Goal: Find contact information: Find contact information

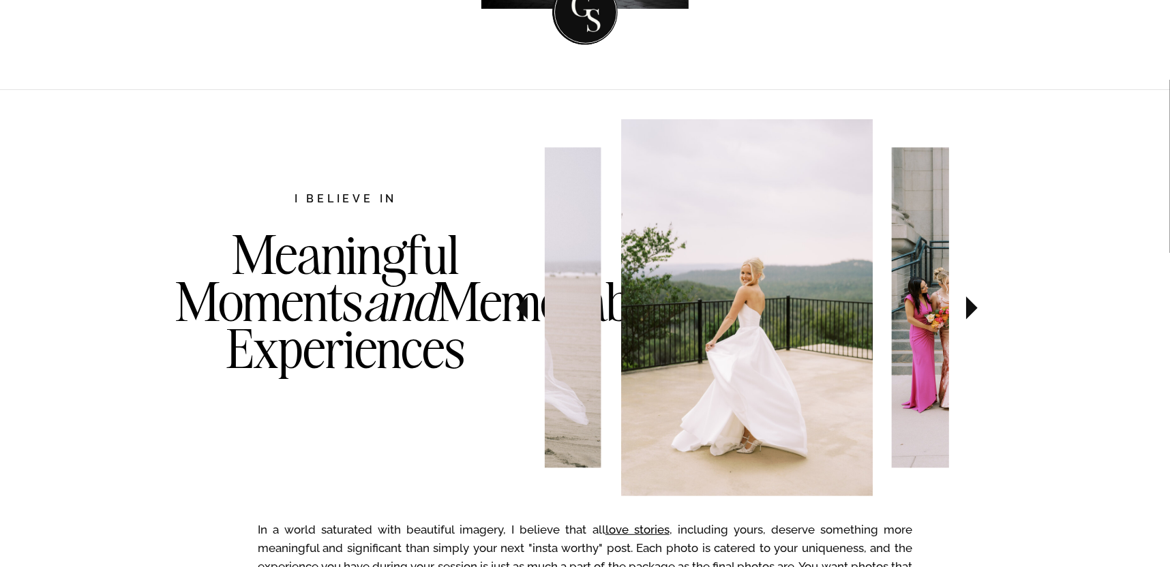
scroll to position [681, 0]
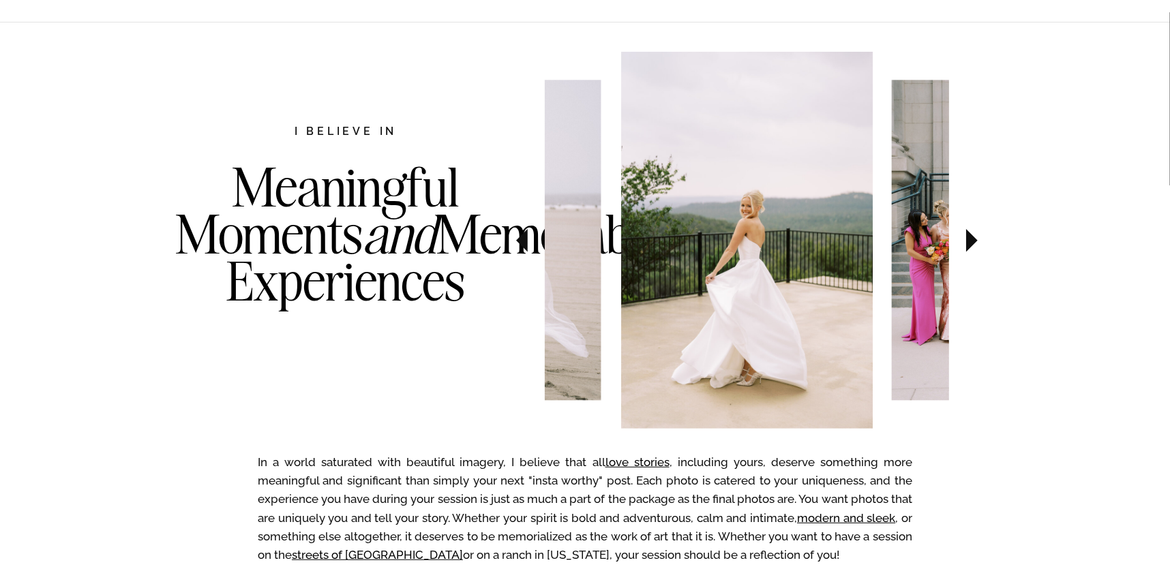
click at [968, 237] on icon at bounding box center [972, 240] width 12 height 23
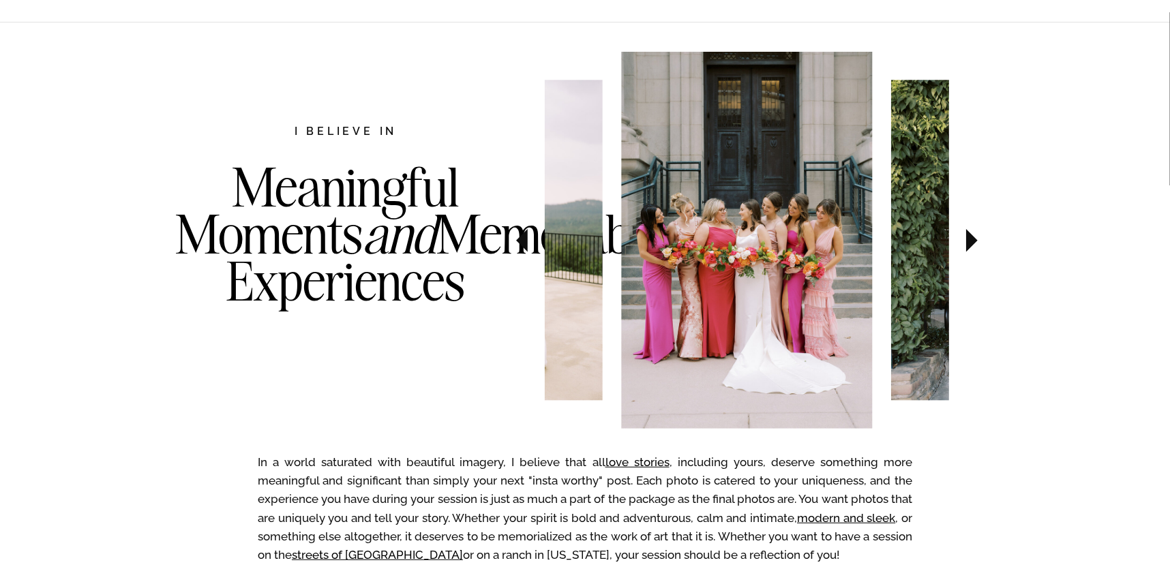
click at [968, 237] on icon at bounding box center [972, 240] width 12 height 23
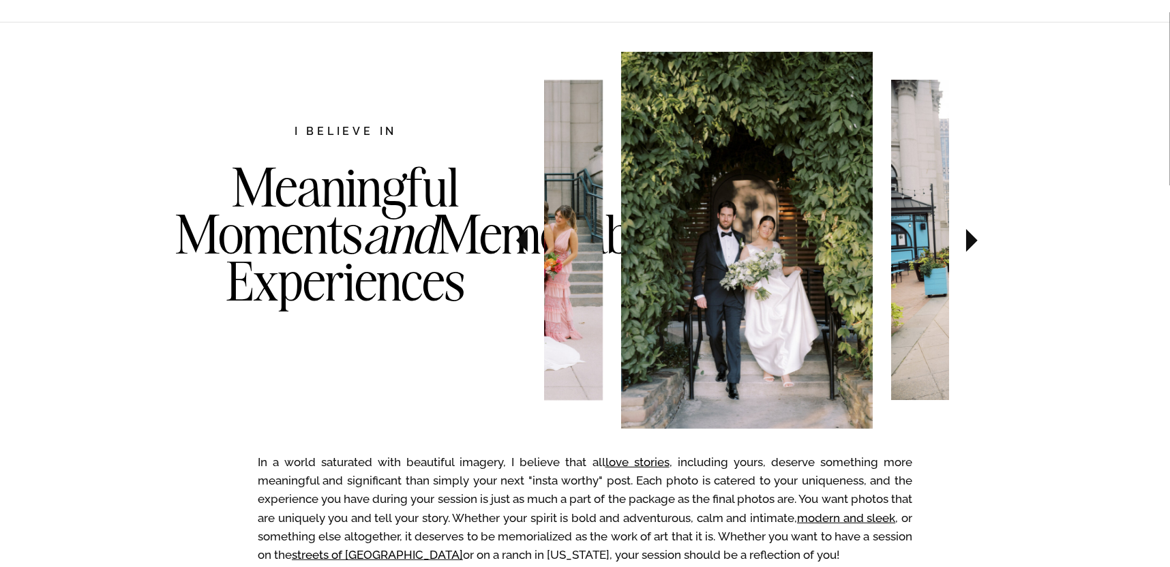
click at [968, 237] on icon at bounding box center [972, 240] width 12 height 23
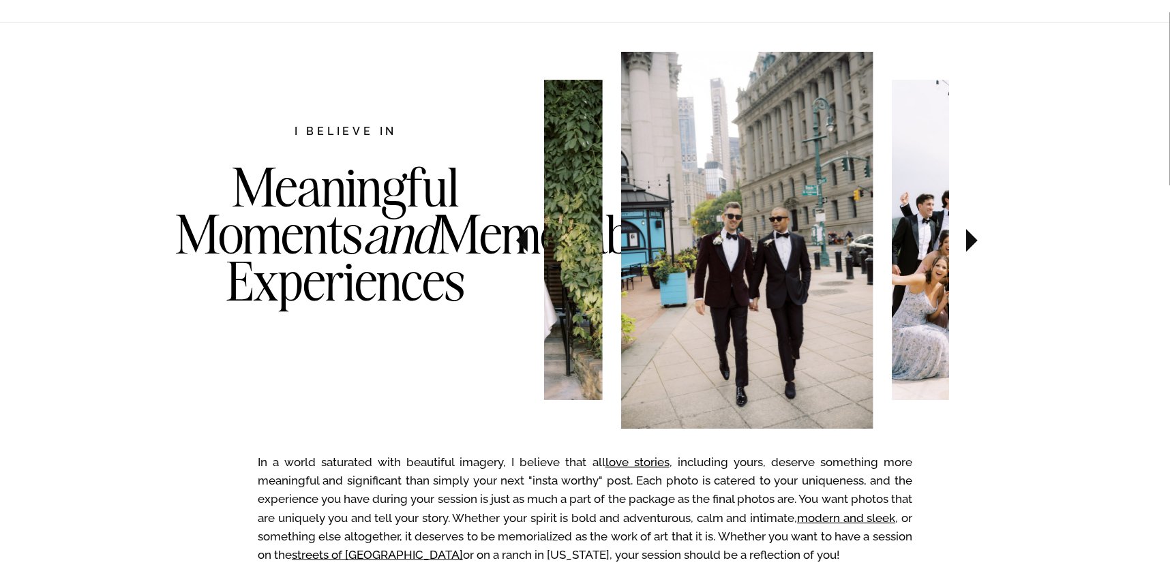
click at [968, 237] on icon at bounding box center [972, 240] width 12 height 23
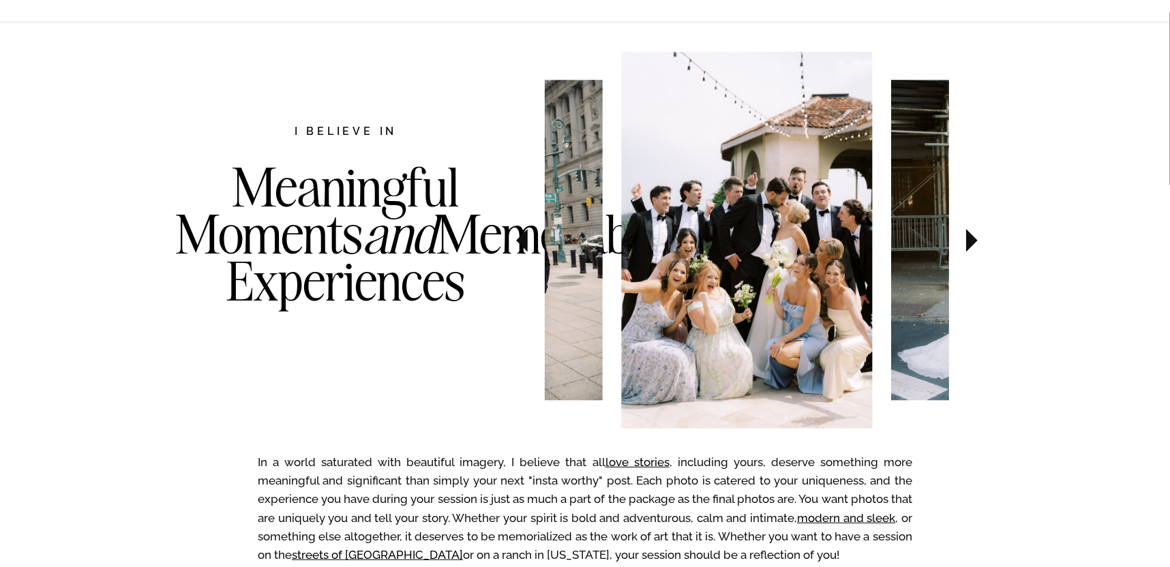
click at [968, 237] on icon at bounding box center [972, 240] width 12 height 23
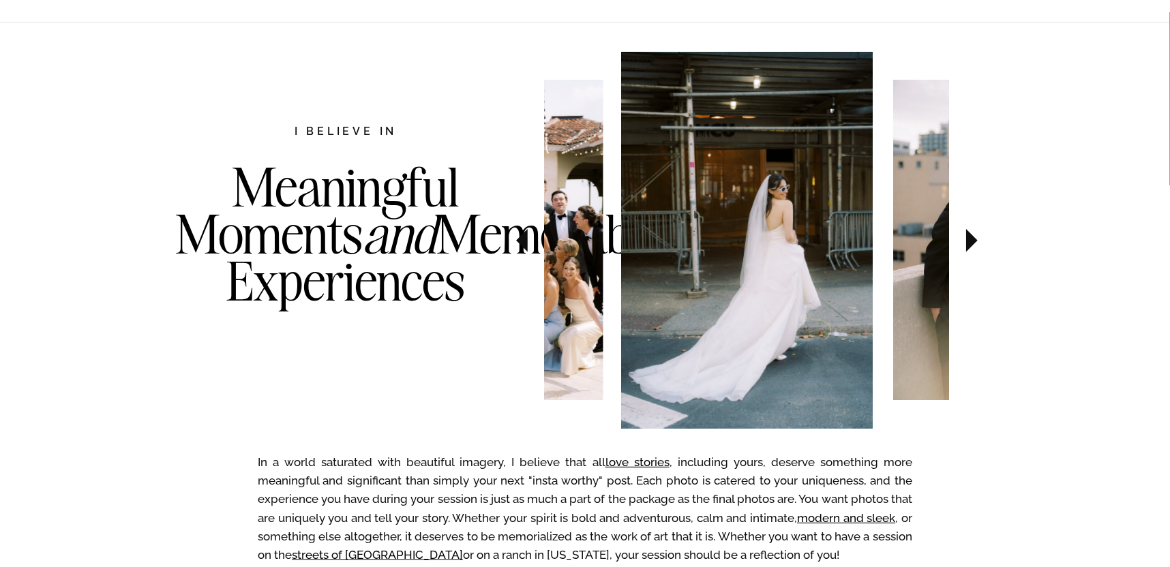
click at [968, 237] on icon at bounding box center [972, 240] width 12 height 23
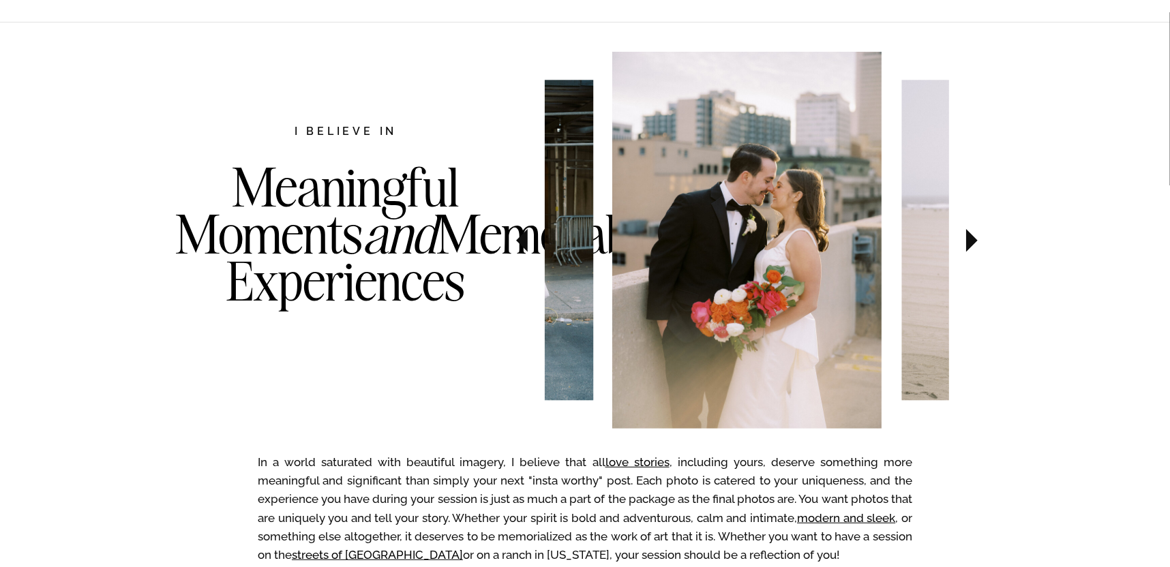
click at [968, 237] on icon at bounding box center [972, 240] width 12 height 23
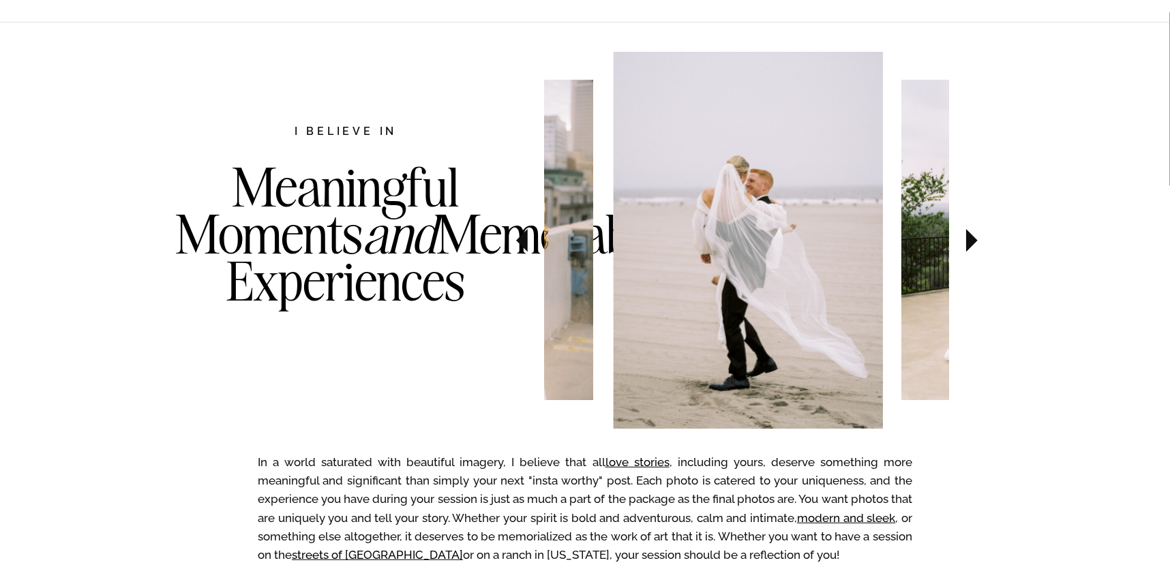
click at [968, 237] on icon at bounding box center [972, 240] width 12 height 23
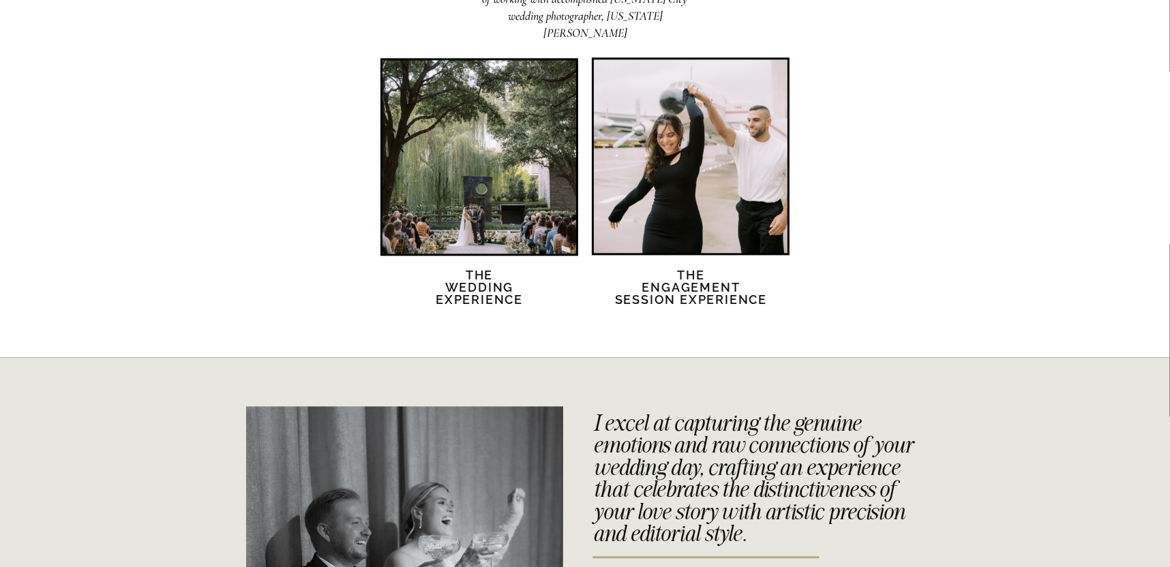
scroll to position [2728, 0]
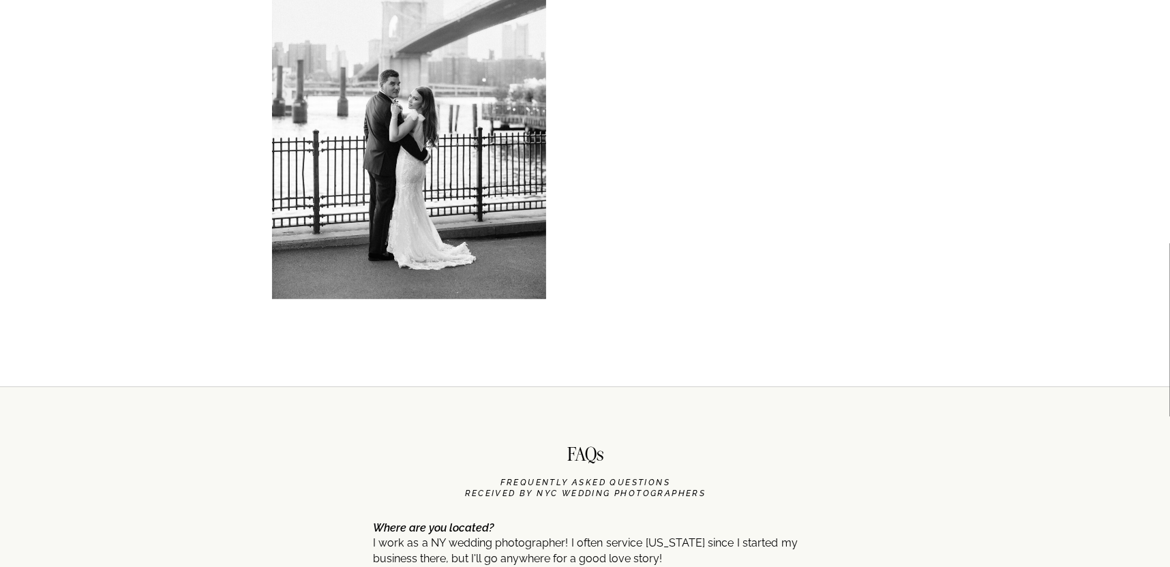
scroll to position [6274, 0]
